Goal: Transaction & Acquisition: Purchase product/service

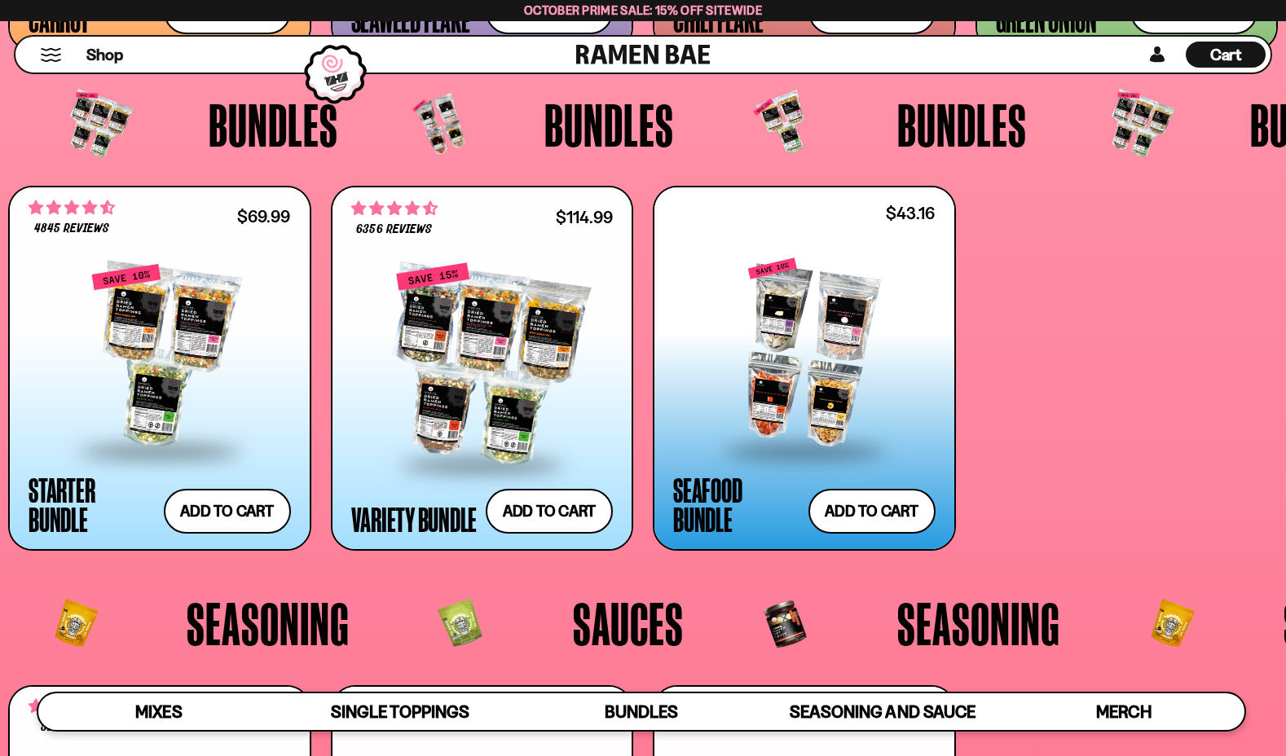
scroll to position [3452, 0]
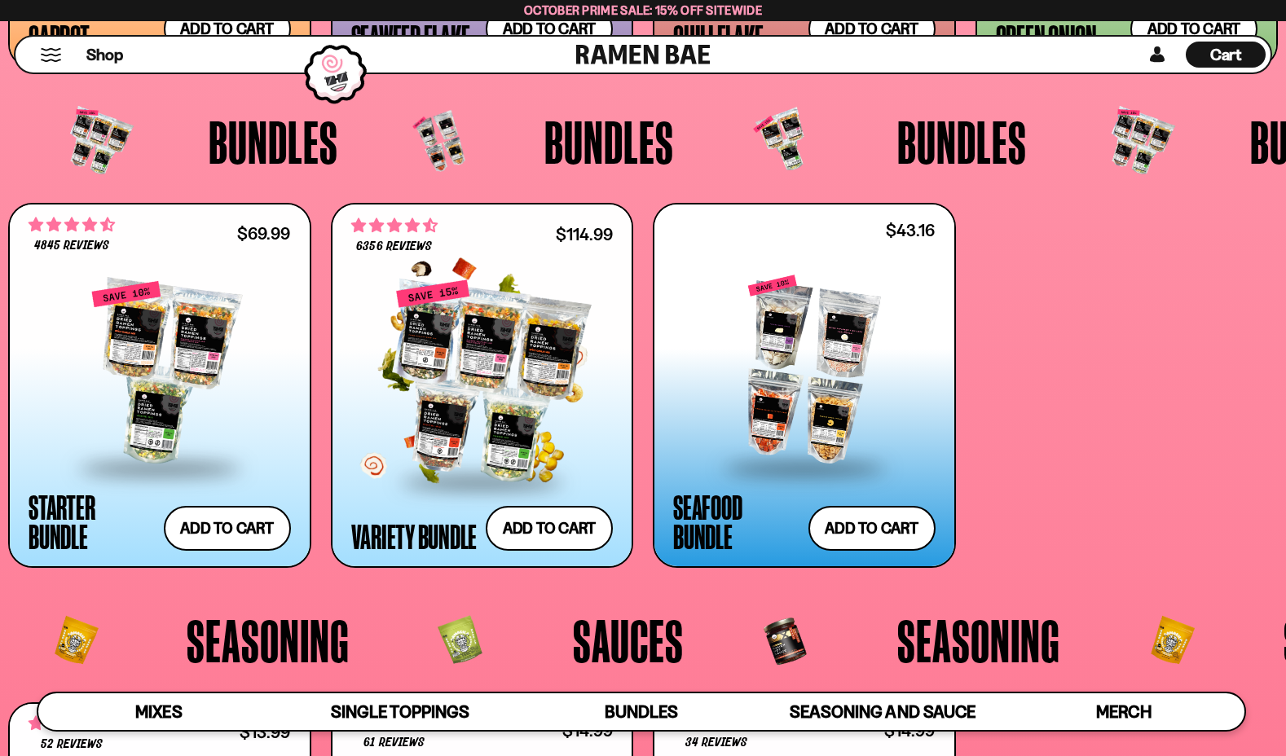
click at [535, 327] on div at bounding box center [482, 381] width 262 height 197
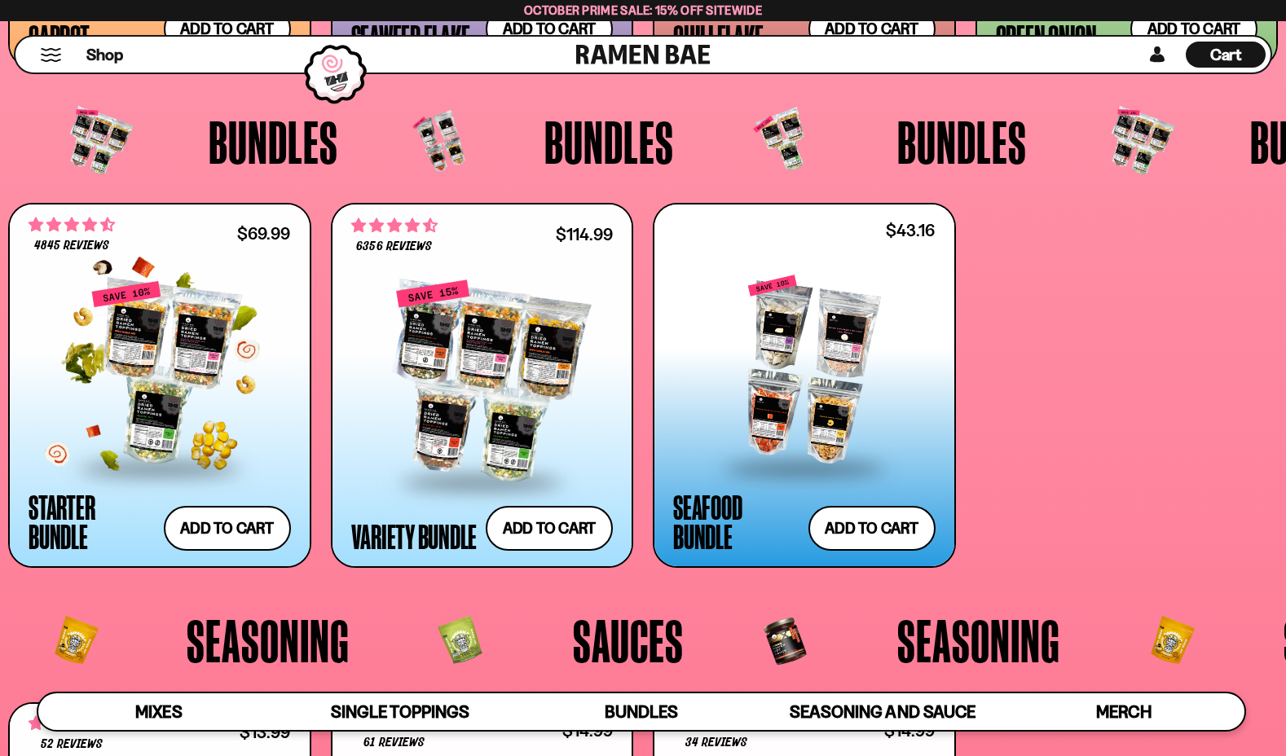
click at [204, 305] on div at bounding box center [160, 373] width 262 height 186
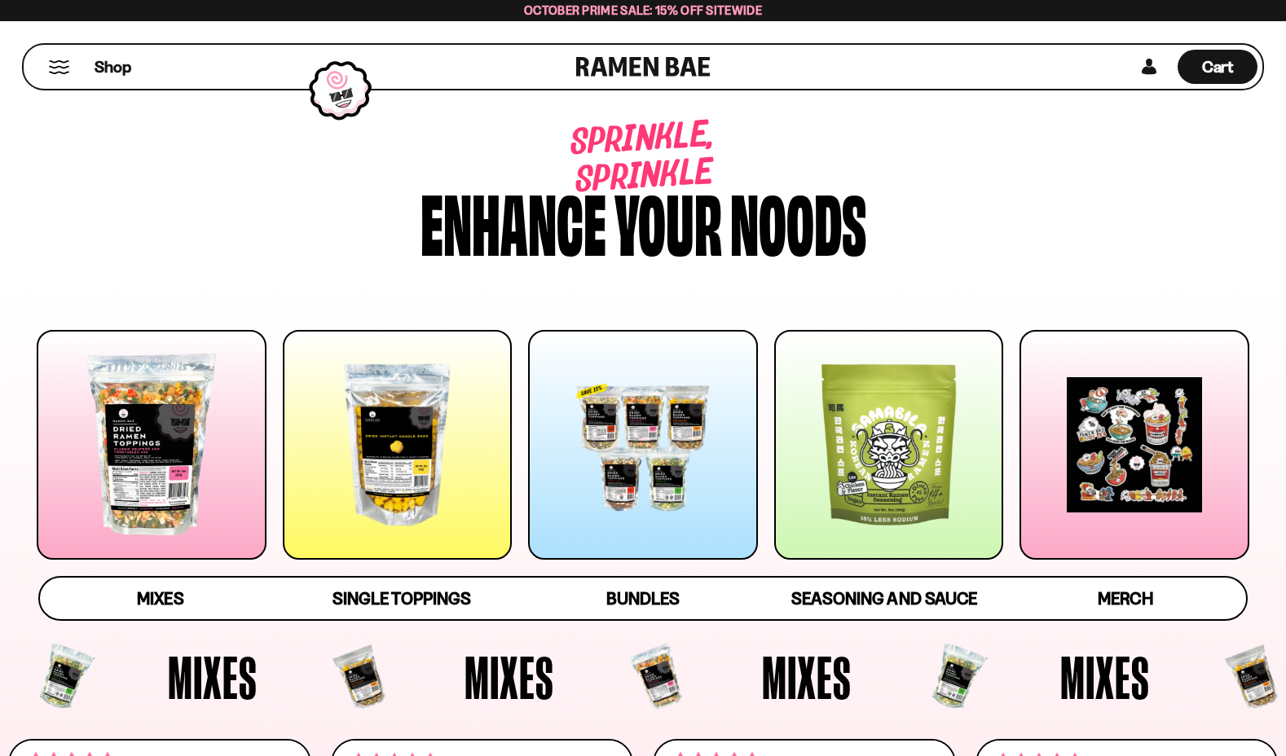
scroll to position [0, 0]
click at [605, 476] on div at bounding box center [643, 445] width 230 height 230
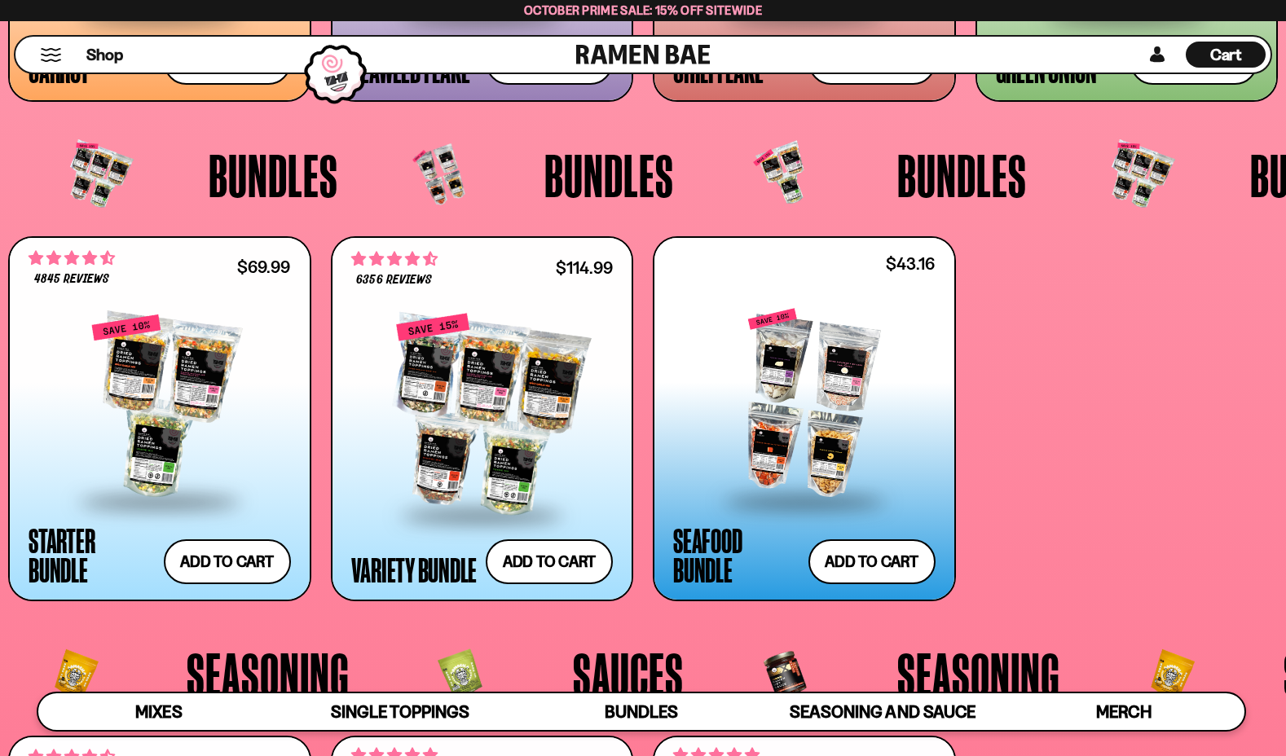
scroll to position [3417, 0]
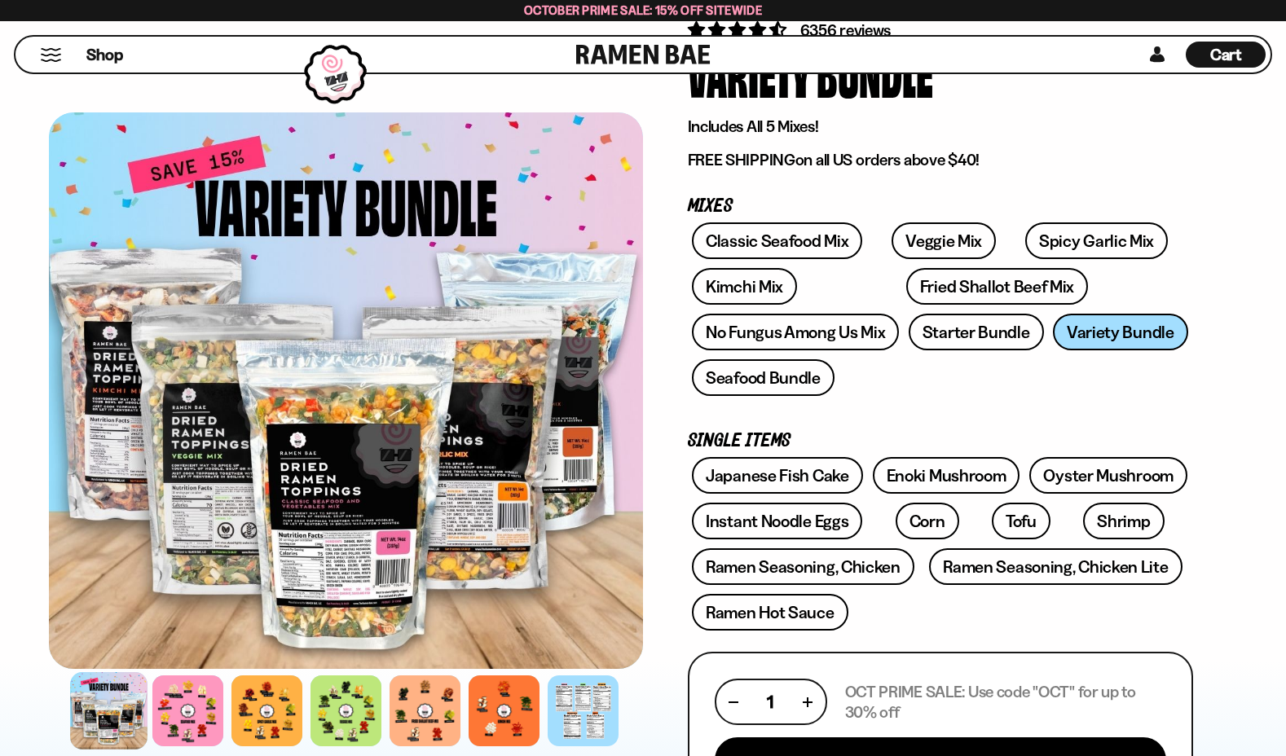
scroll to position [154, 0]
click at [201, 713] on div at bounding box center [187, 710] width 77 height 77
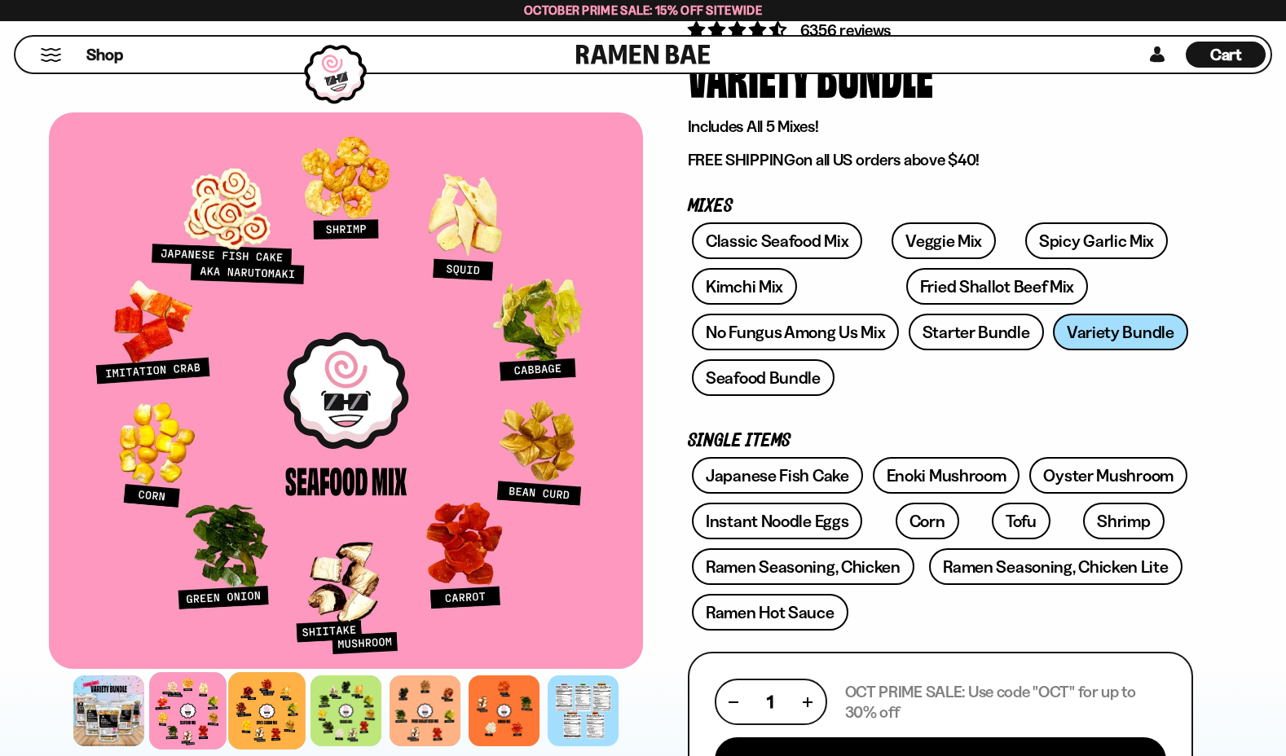
click at [285, 704] on div at bounding box center [266, 710] width 77 height 77
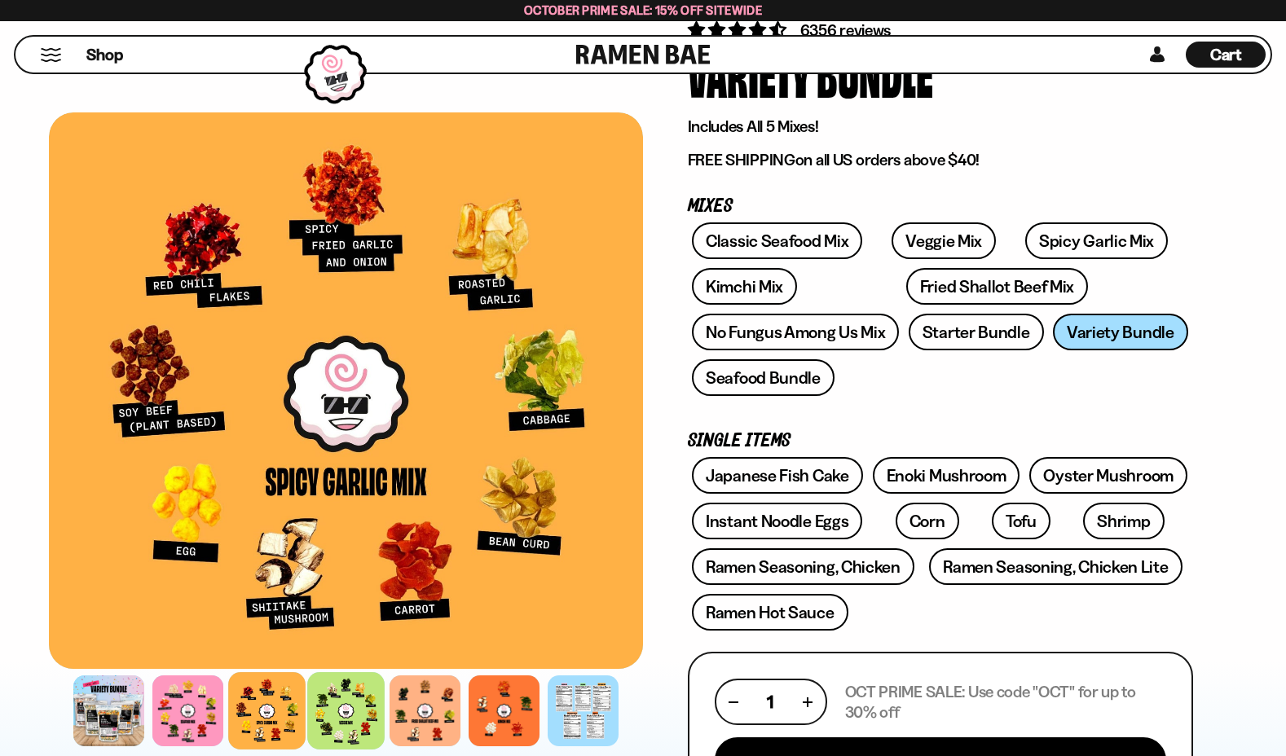
click at [327, 709] on div at bounding box center [345, 710] width 77 height 77
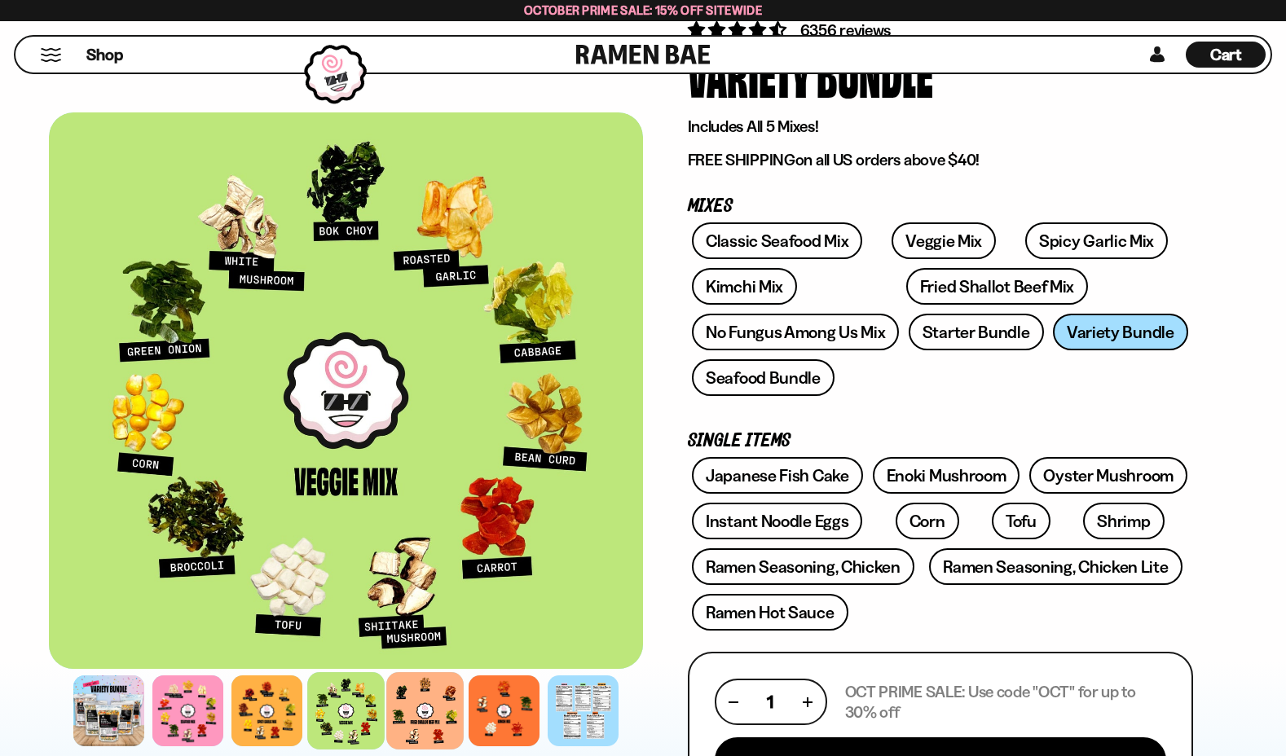
click at [433, 693] on div at bounding box center [424, 710] width 77 height 77
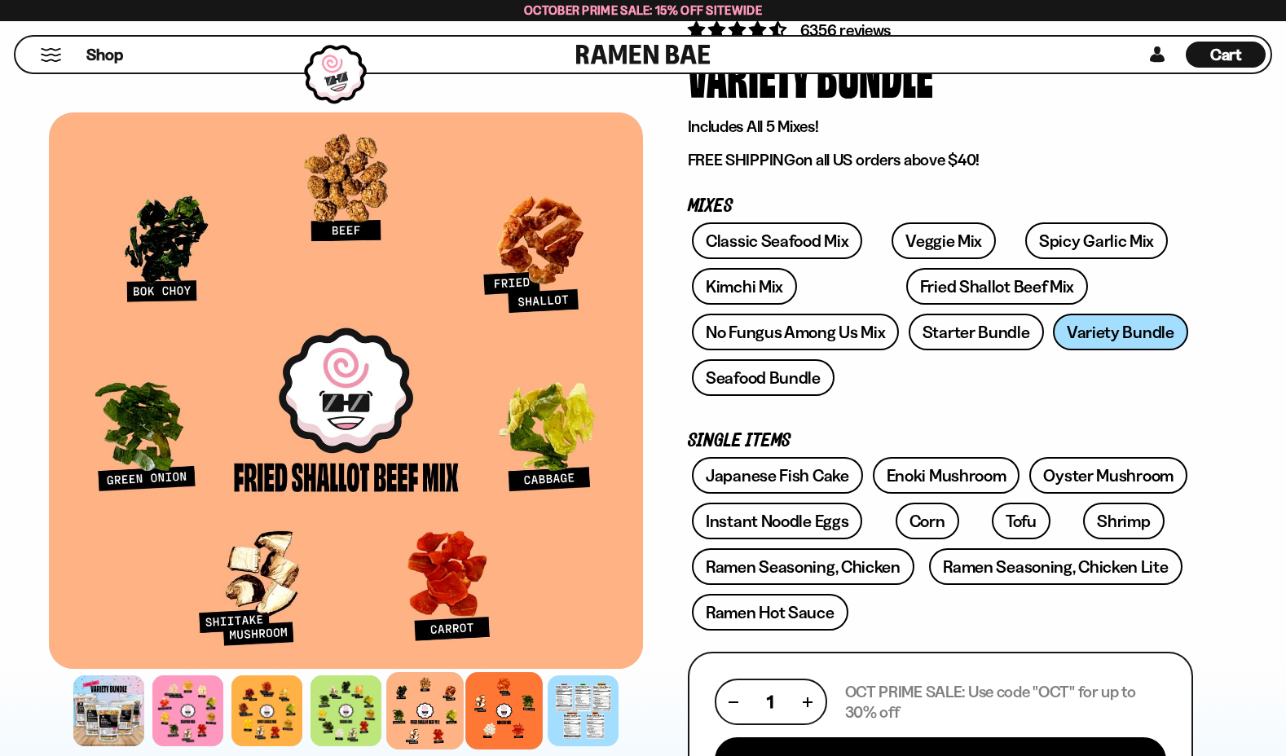
click at [485, 694] on div at bounding box center [503, 710] width 77 height 77
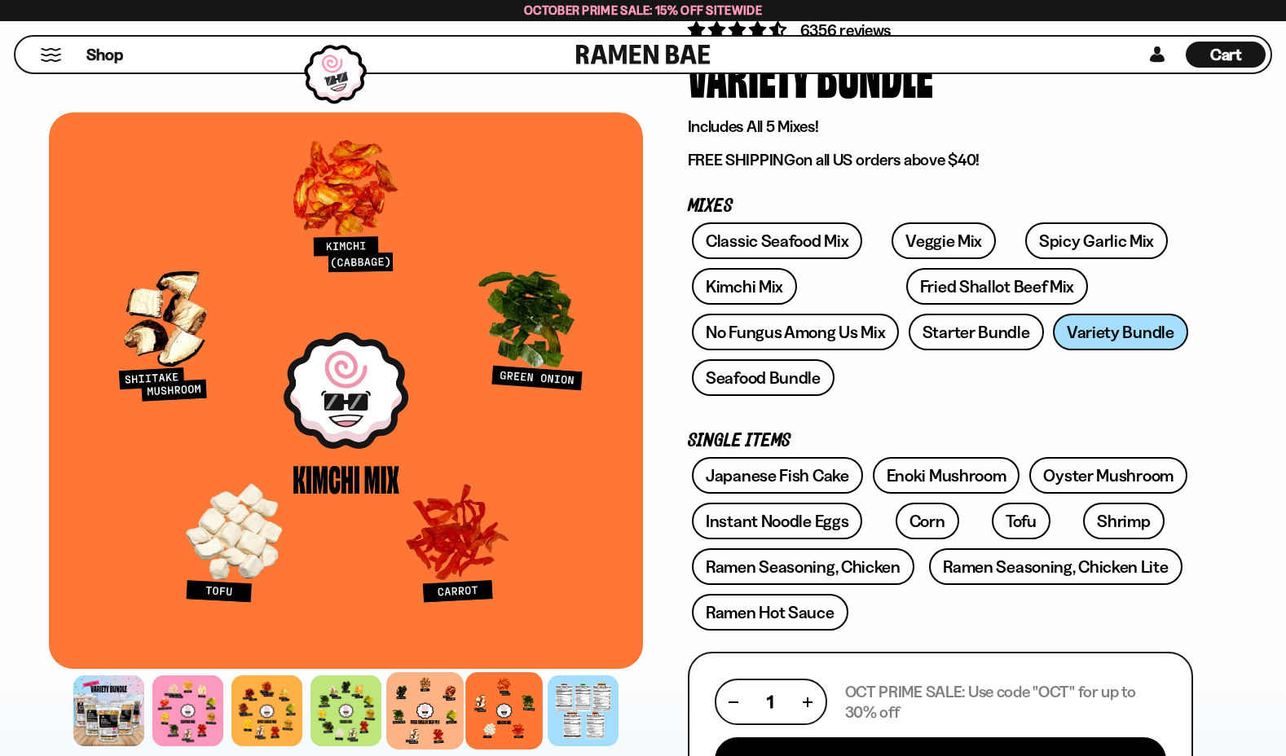
click at [420, 702] on div at bounding box center [424, 710] width 77 height 77
